Goal: Contribute content

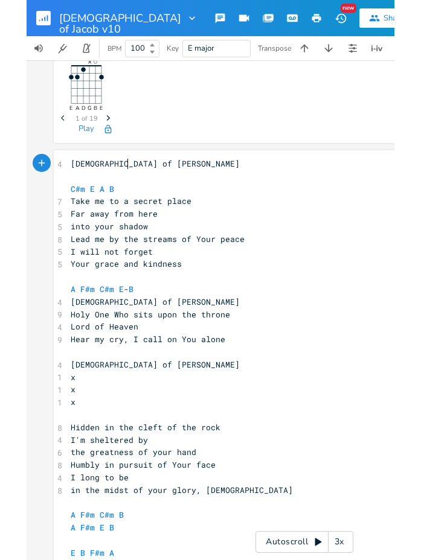
scroll to position [331, 0]
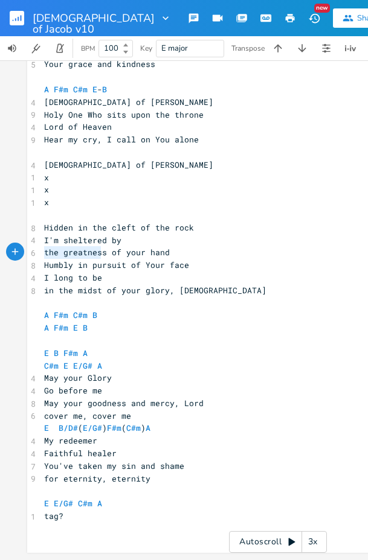
type textarea "the greatness of your hand Humbly in pursuit of Your face"
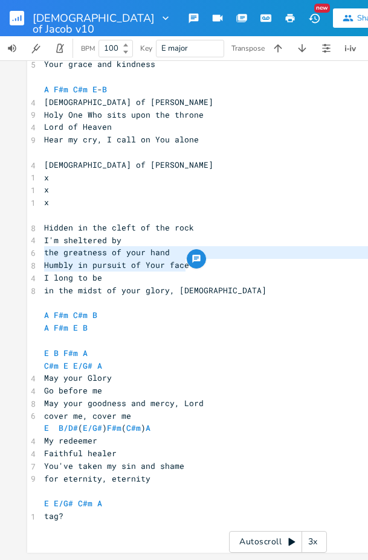
drag, startPoint x: 42, startPoint y: 246, endPoint x: 190, endPoint y: 264, distance: 149.6
click at [190, 264] on div "4 [DEMOGRAPHIC_DATA] of [PERSON_NAME] ​ C#m E A B 7 Take me to a secret place 5…" at bounding box center [278, 253] width 472 height 590
click at [113, 263] on span "Humbly in pursuit of Your face" at bounding box center [116, 265] width 145 height 11
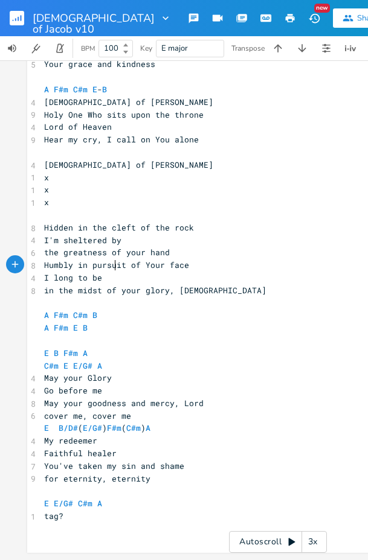
click at [210, 284] on pre "in the midst of your glory, [DEMOGRAPHIC_DATA]" at bounding box center [278, 290] width 472 height 13
click at [89, 297] on pre "​" at bounding box center [278, 303] width 472 height 13
click at [225, 286] on pre "in the midst of your glory, [DEMOGRAPHIC_DATA]" at bounding box center [278, 290] width 472 height 13
type textarea "er me,"
drag, startPoint x: 83, startPoint y: 409, endPoint x: 56, endPoint y: 409, distance: 27.8
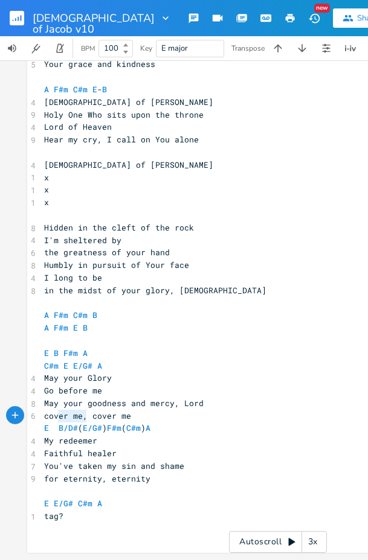
click at [56, 411] on span "cover me, cover me" at bounding box center [87, 416] width 87 height 11
click at [64, 411] on span "cover me, cover me" at bounding box center [87, 416] width 87 height 11
click at [106, 411] on span "cover me, cover me" at bounding box center [87, 416] width 87 height 11
type textarea "cover me,"
drag, startPoint x: 41, startPoint y: 411, endPoint x: 83, endPoint y: 409, distance: 41.7
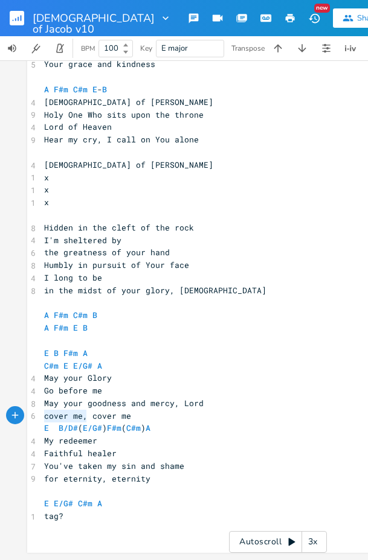
click at [83, 411] on span "cover me, cover me" at bounding box center [87, 416] width 87 height 11
click at [187, 397] on pre "May your goodness and mercy, Lord" at bounding box center [278, 403] width 472 height 13
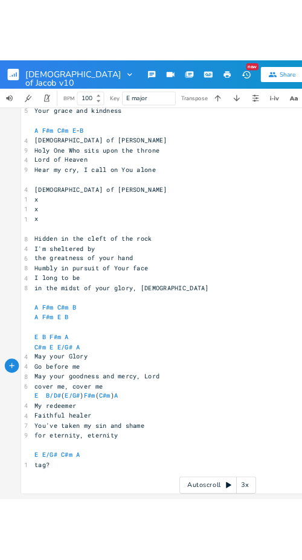
scroll to position [330, 0]
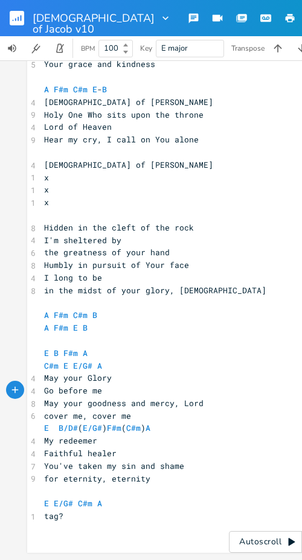
click at [195, 412] on pre "cover me, cover me" at bounding box center [278, 416] width 472 height 13
